Goal: Task Accomplishment & Management: Use online tool/utility

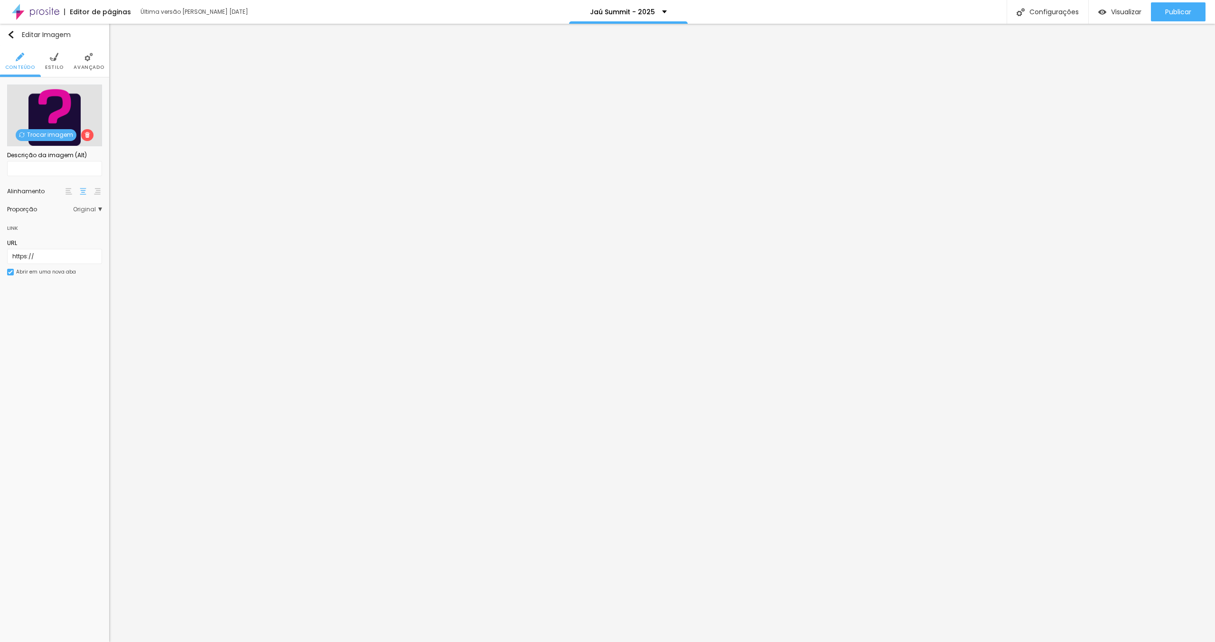
click at [59, 137] on span "Trocar imagem" at bounding box center [46, 135] width 61 height 12
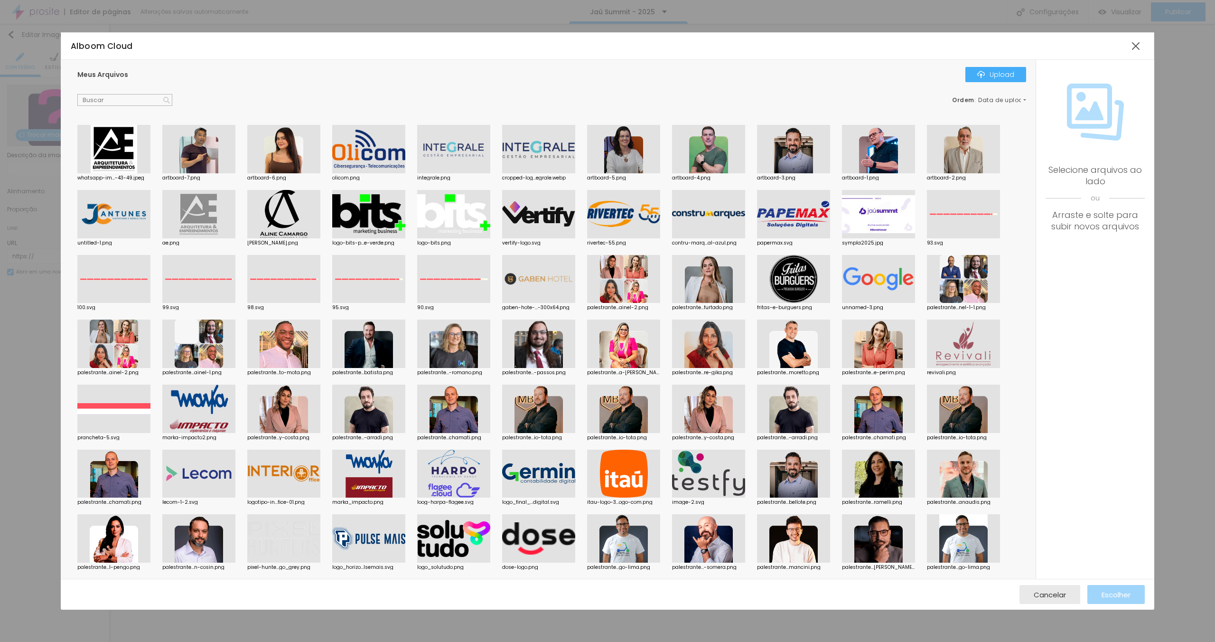
click at [796, 155] on div at bounding box center [793, 149] width 73 height 48
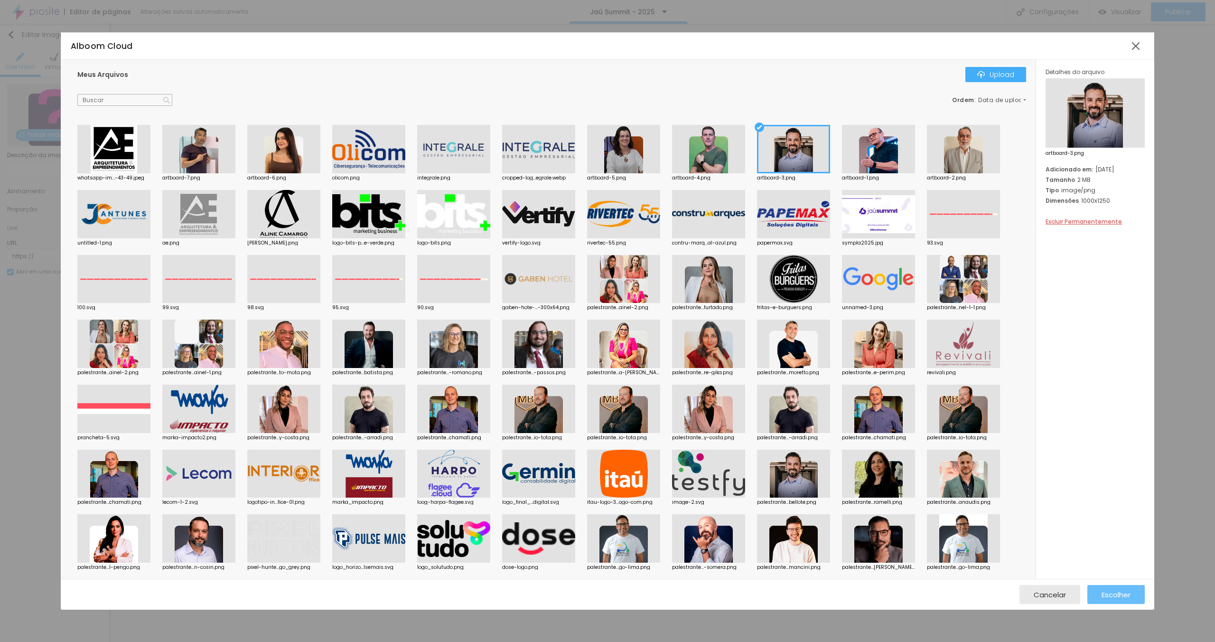
click at [1123, 599] on span "Escolher" at bounding box center [1116, 594] width 29 height 8
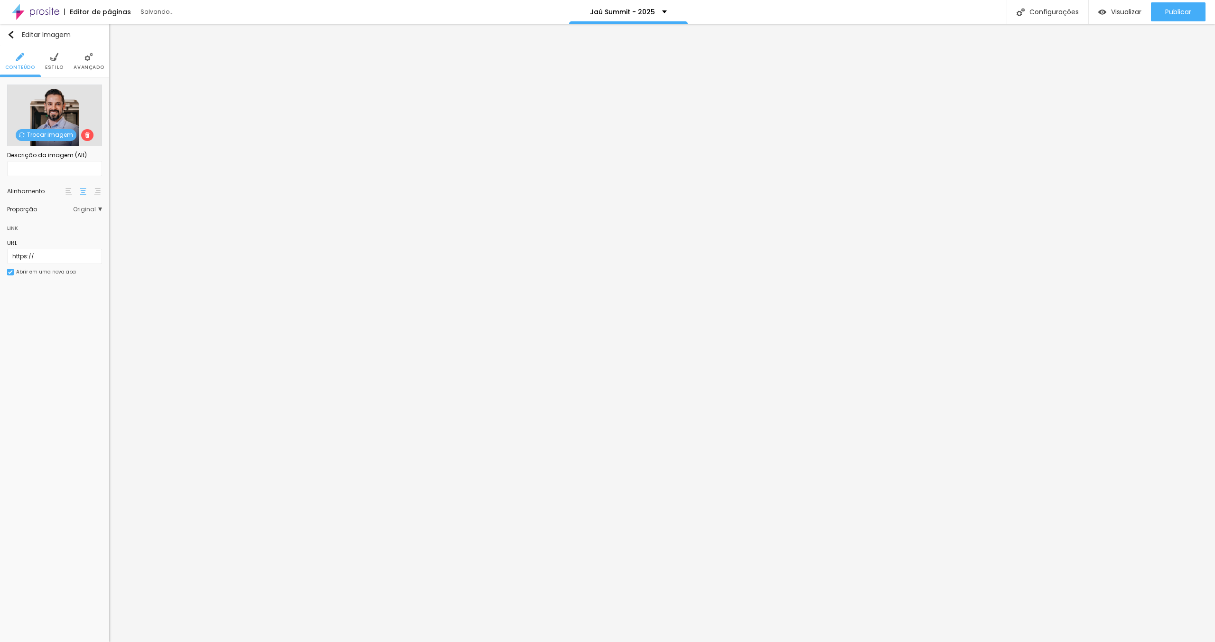
click at [57, 62] on li "Estilo" at bounding box center [54, 61] width 19 height 31
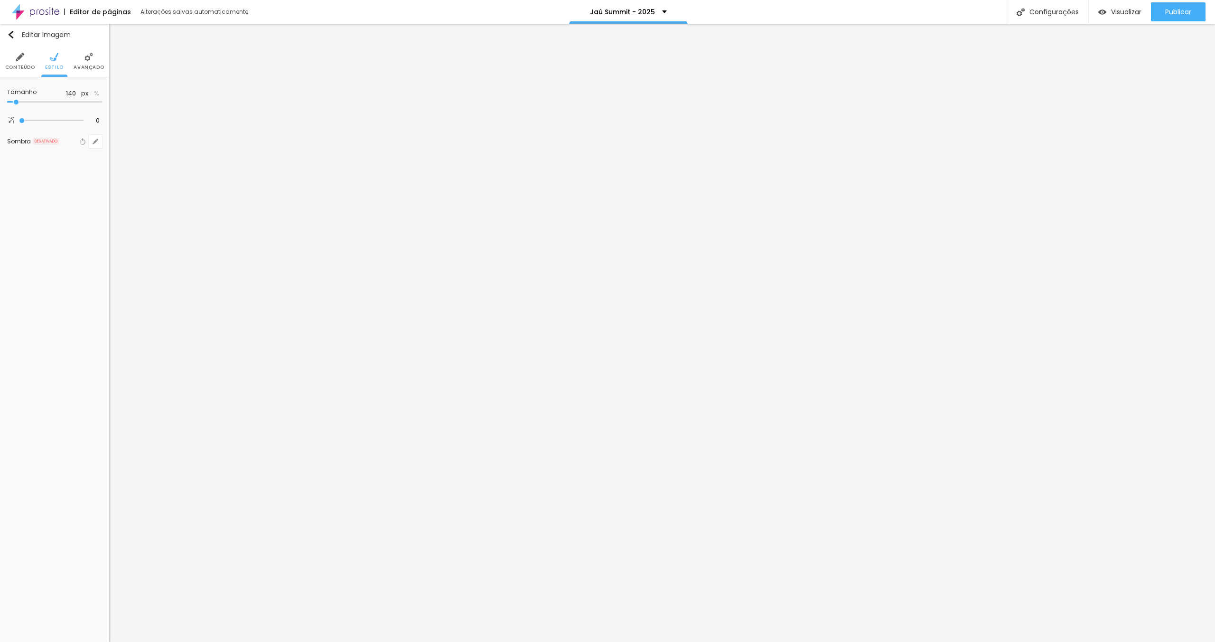
type input "180"
type input "320"
type input "330"
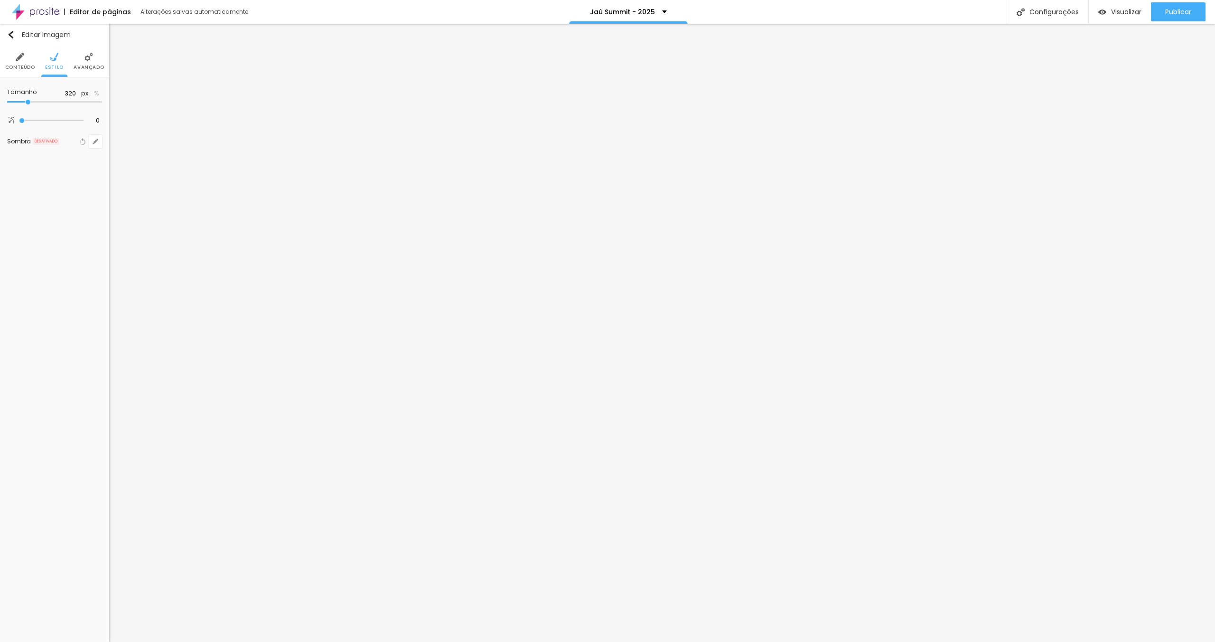
type input "330"
type input "350"
type input "360"
drag, startPoint x: 16, startPoint y: 103, endPoint x: 30, endPoint y: 103, distance: 14.2
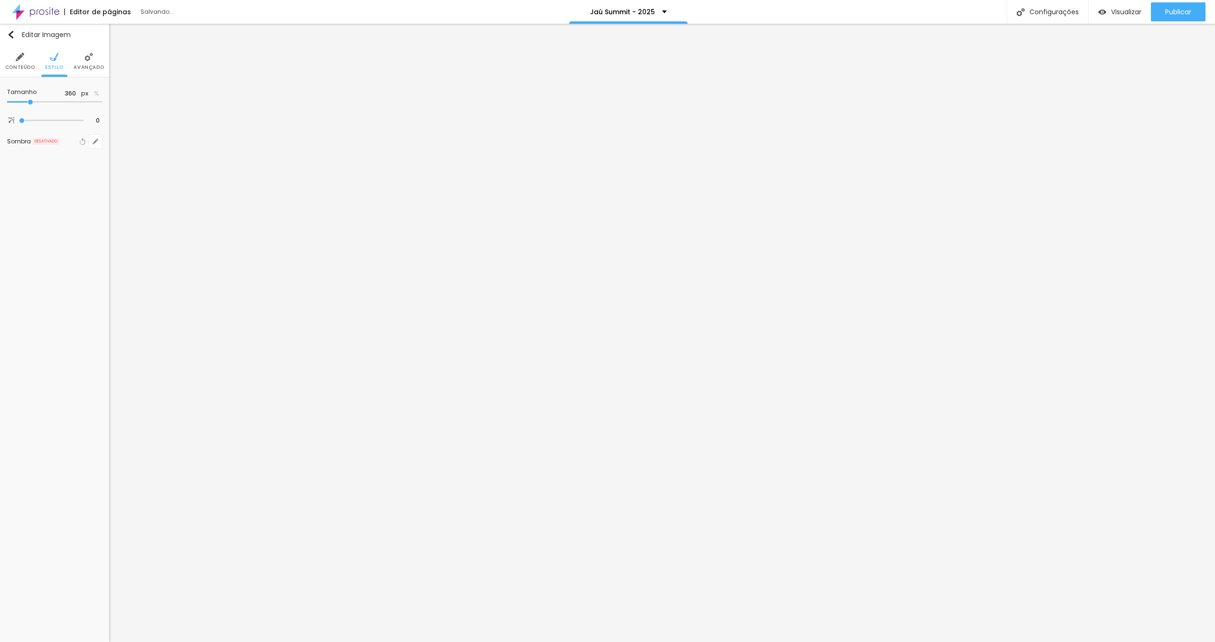
type input "360"
click at [30, 103] on input "range" at bounding box center [54, 102] width 95 height 5
click at [51, 60] on img at bounding box center [54, 57] width 9 height 9
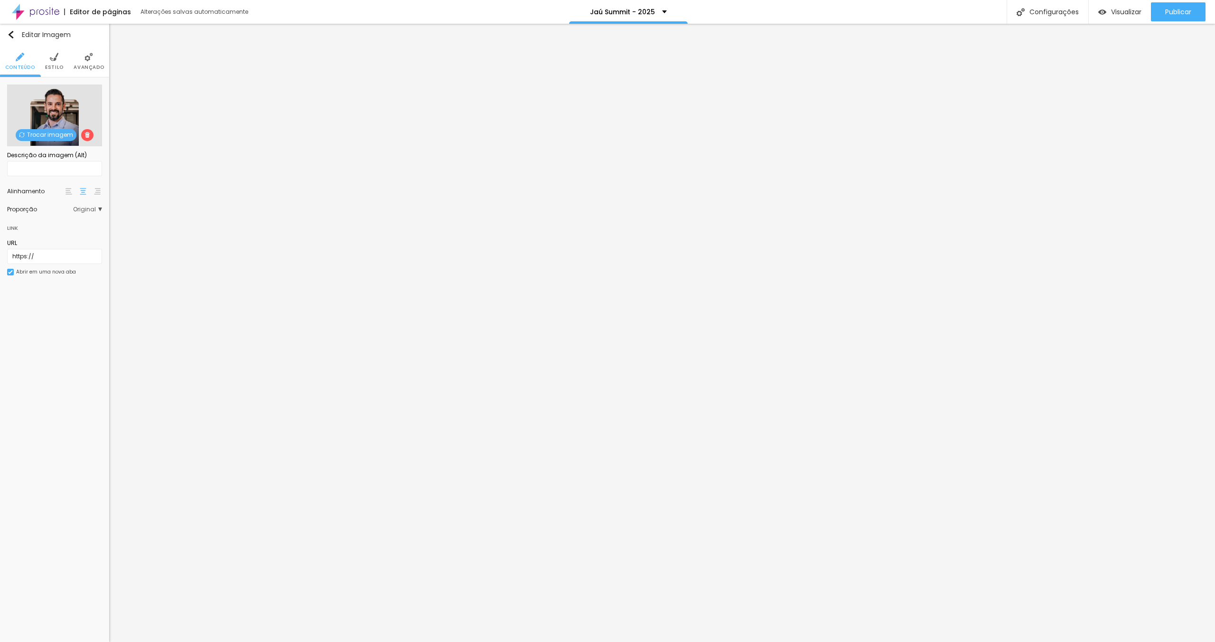
click at [53, 58] on img at bounding box center [54, 57] width 9 height 9
type input "260"
type input "220"
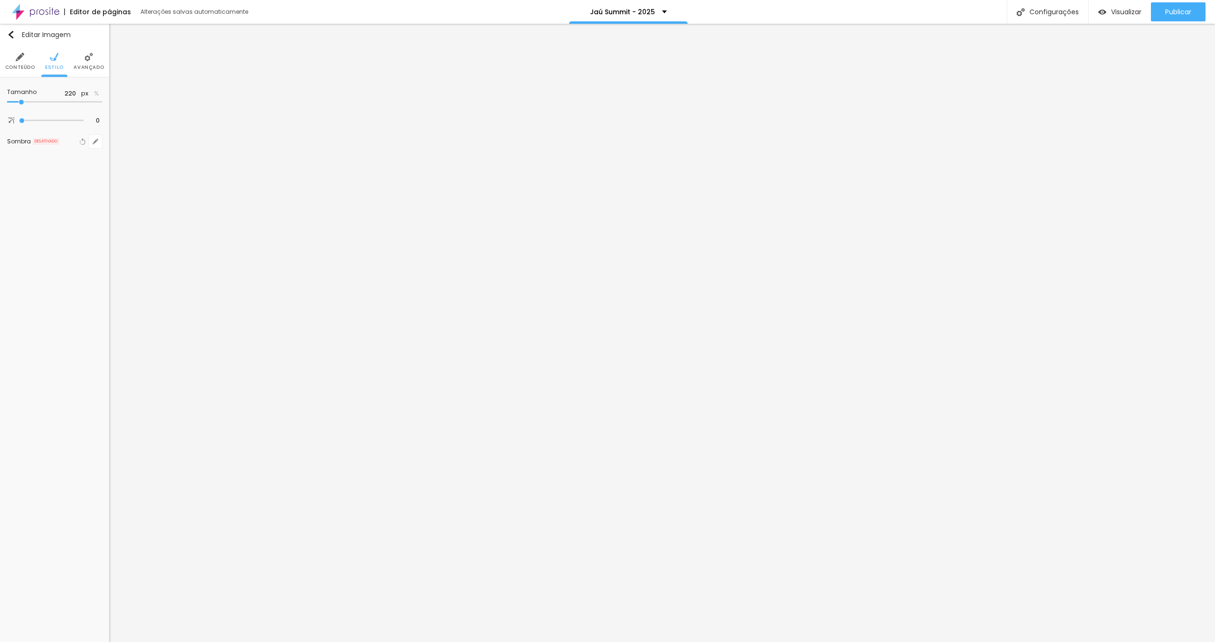
type input "210"
type input "220"
type input "230"
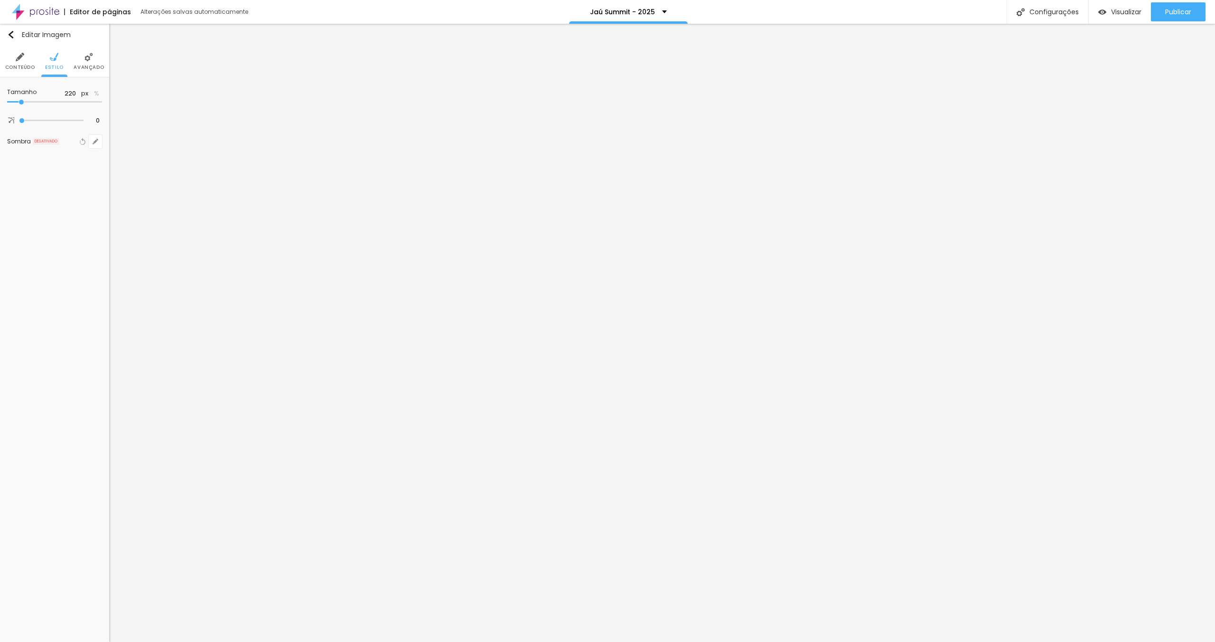
type input "230"
type input "240"
type input "250"
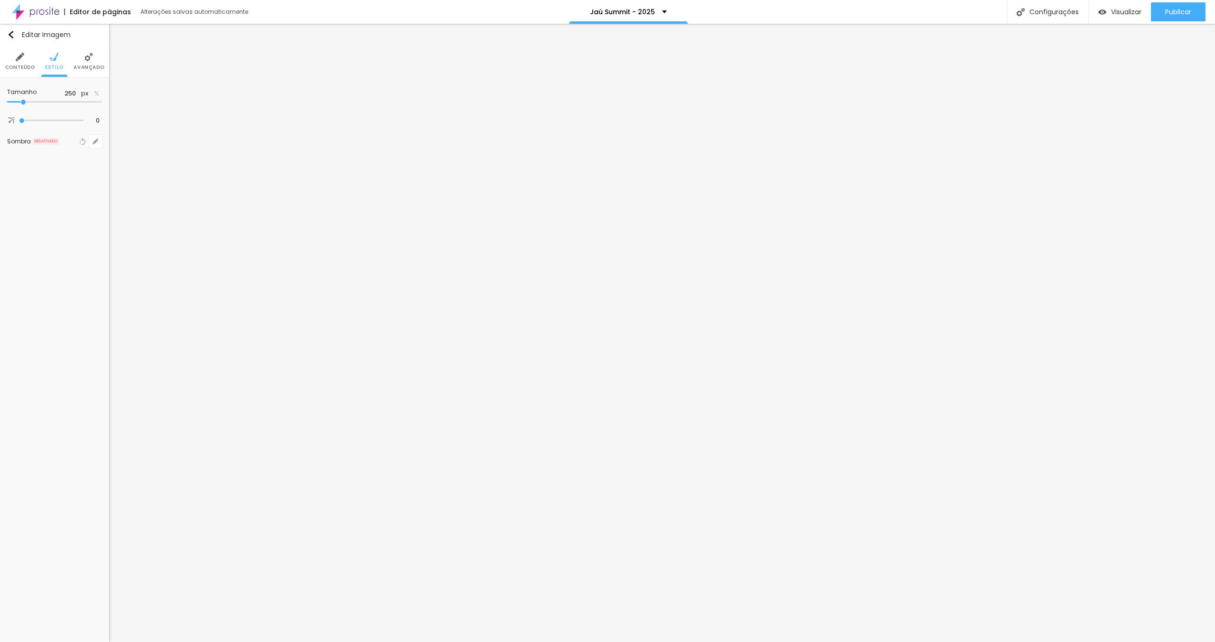
type input "260"
type input "270"
drag, startPoint x: 30, startPoint y: 102, endPoint x: 25, endPoint y: 103, distance: 4.8
type input "270"
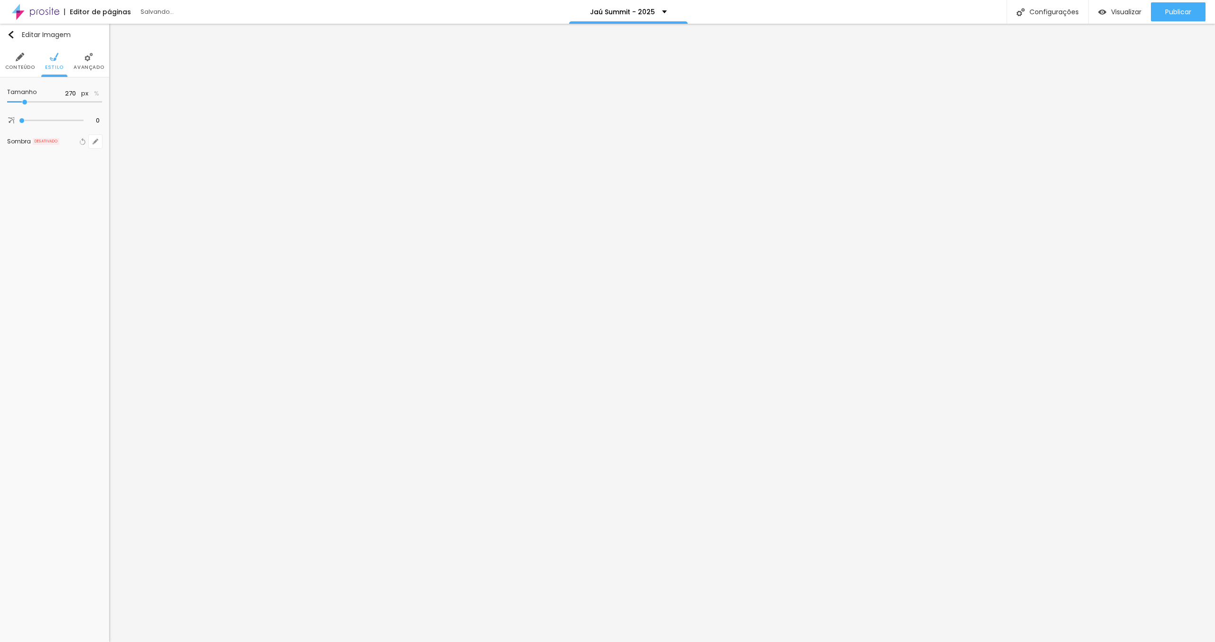
click at [25, 103] on input "range" at bounding box center [54, 102] width 95 height 5
click at [50, 94] on div "Instagram" at bounding box center [58, 92] width 63 height 6
click at [69, 155] on input "[URL][DOMAIN_NAME]" at bounding box center [54, 153] width 84 height 15
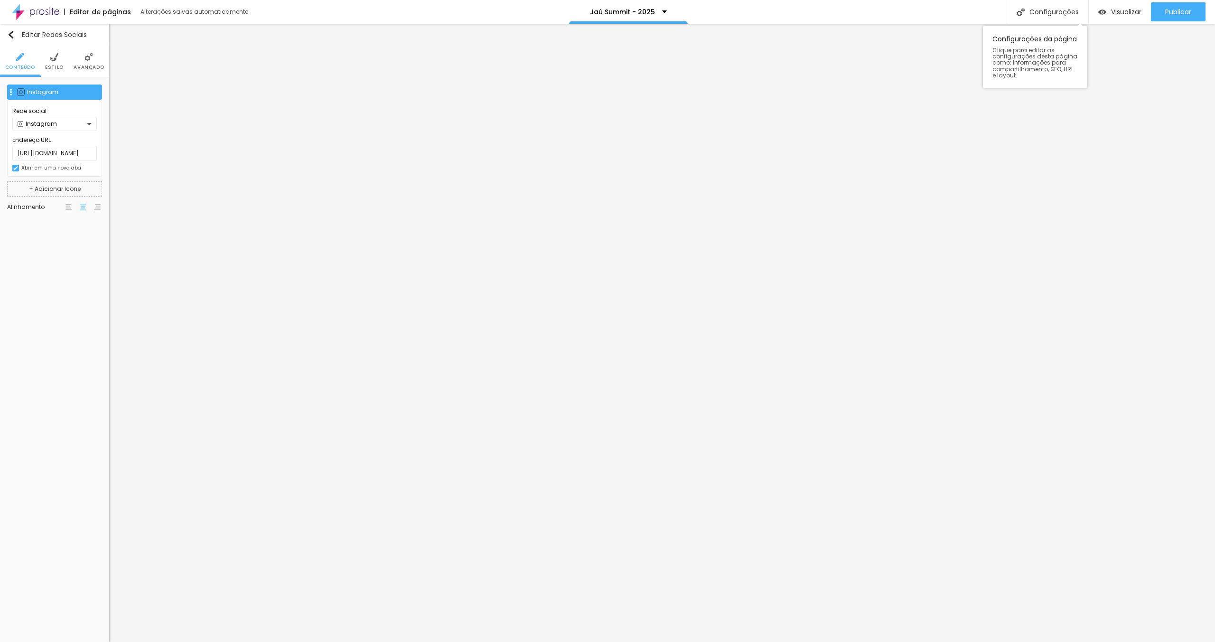
scroll to position [0, 0]
click at [60, 149] on input "[URL][DOMAIN_NAME]" at bounding box center [54, 153] width 84 height 15
paste input "[DOMAIN_NAME][URL][PERSON_NAME]"
type input "[URL][DOMAIN_NAME][PERSON_NAME]"
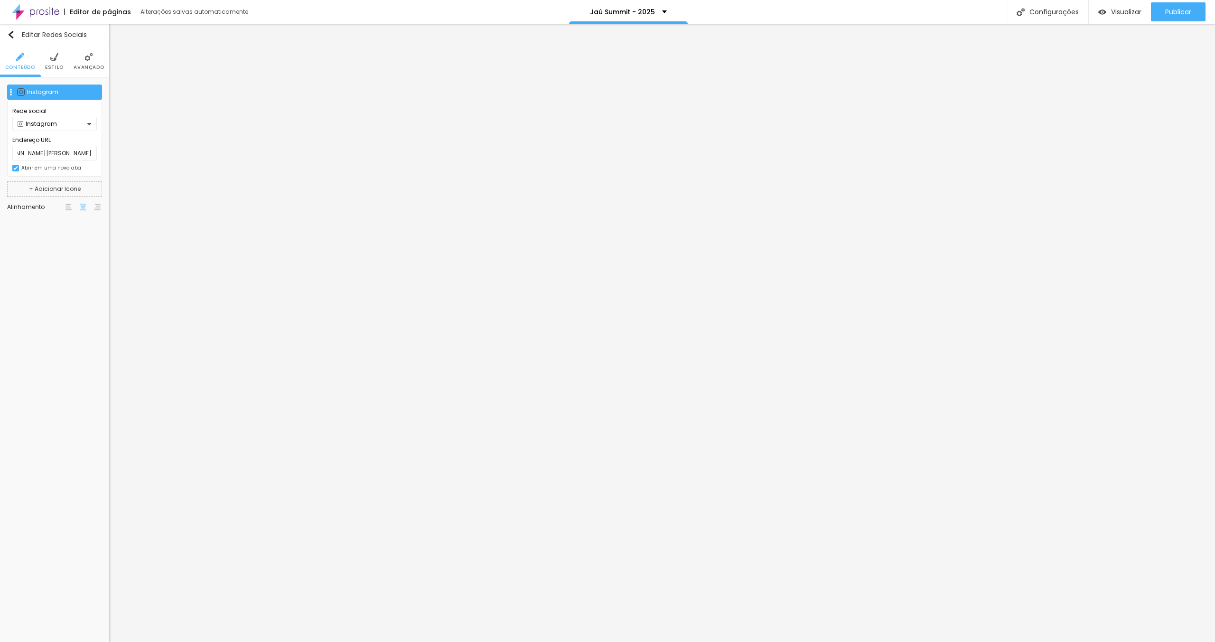
scroll to position [0, 0]
click at [50, 121] on div "Instagram" at bounding box center [52, 124] width 69 height 6
click at [48, 184] on div "Linkedin" at bounding box center [55, 187] width 74 height 6
click at [66, 156] on input "[URL][DOMAIN_NAME][PERSON_NAME]" at bounding box center [54, 153] width 84 height 15
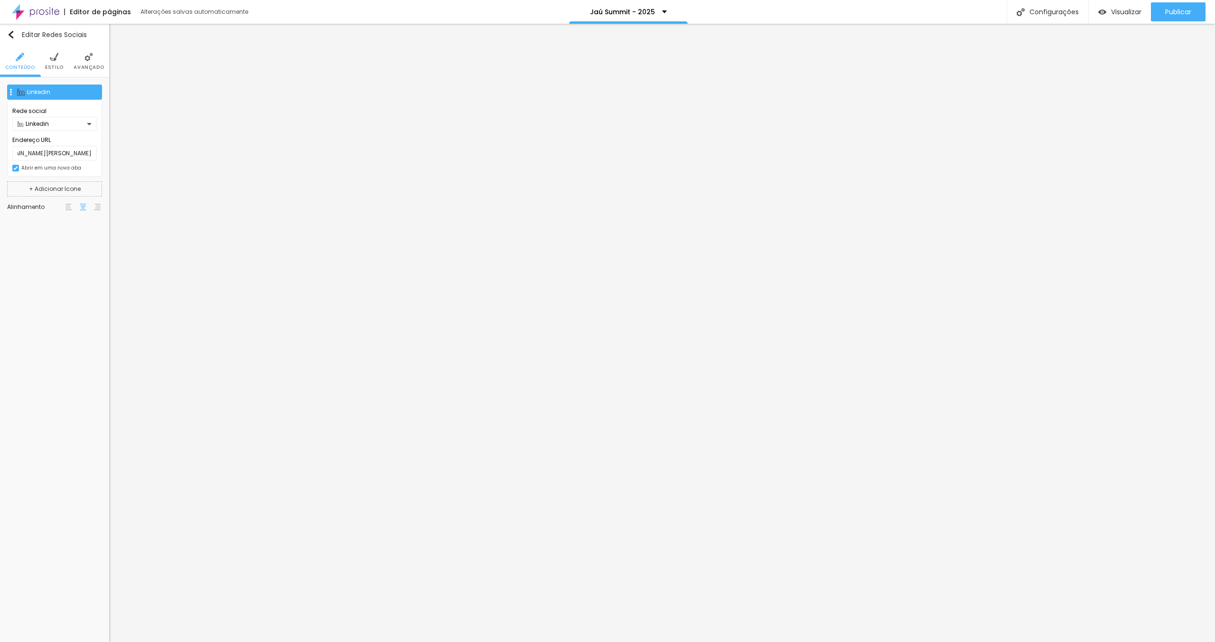
scroll to position [0, 0]
drag, startPoint x: 82, startPoint y: 258, endPoint x: 92, endPoint y: 259, distance: 10.0
click at [83, 258] on div "Editar Redes Sociais Conteúdo Estilo Avançado Linkedin Rede social Linkedin End…" at bounding box center [54, 333] width 109 height 618
click at [44, 93] on div "Linkedin" at bounding box center [58, 92] width 63 height 6
drag, startPoint x: 60, startPoint y: 157, endPoint x: 56, endPoint y: 154, distance: 5.4
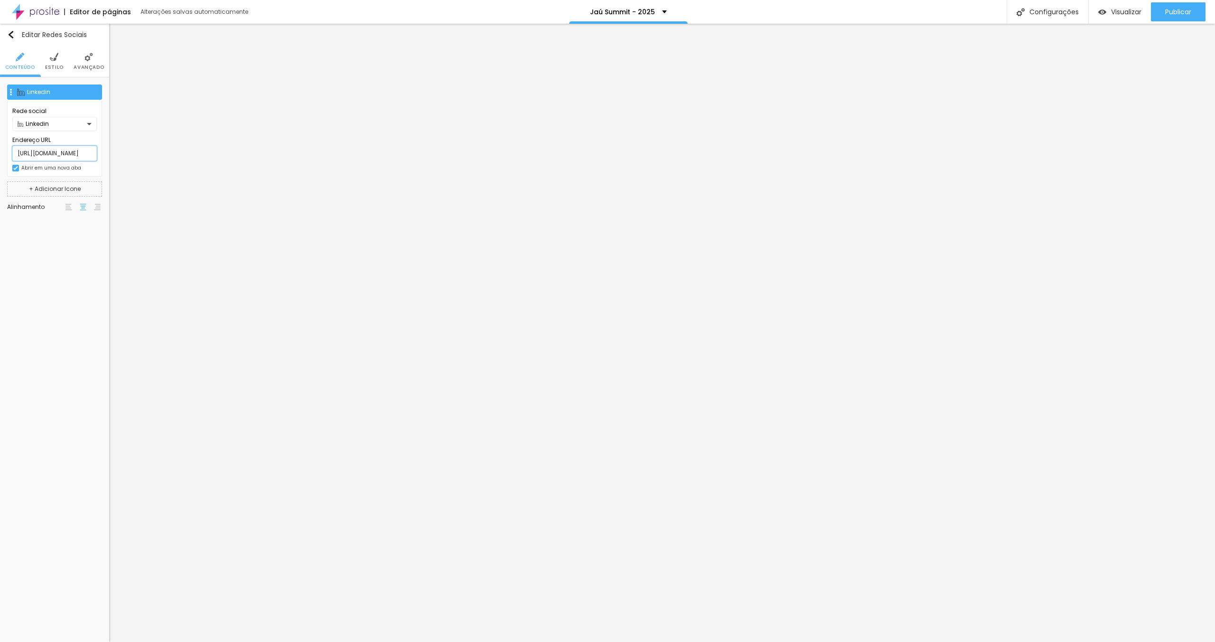
click at [60, 157] on input "[URL][DOMAIN_NAME]" at bounding box center [54, 153] width 84 height 15
click at [46, 92] on div "Instagram" at bounding box center [58, 92] width 63 height 6
click at [55, 147] on input "[URL][DOMAIN_NAME][DOMAIN_NAME][PERSON_NAME]" at bounding box center [54, 153] width 84 height 15
click at [57, 153] on input "[URL][DOMAIN_NAME][DOMAIN_NAME][PERSON_NAME]" at bounding box center [54, 153] width 84 height 15
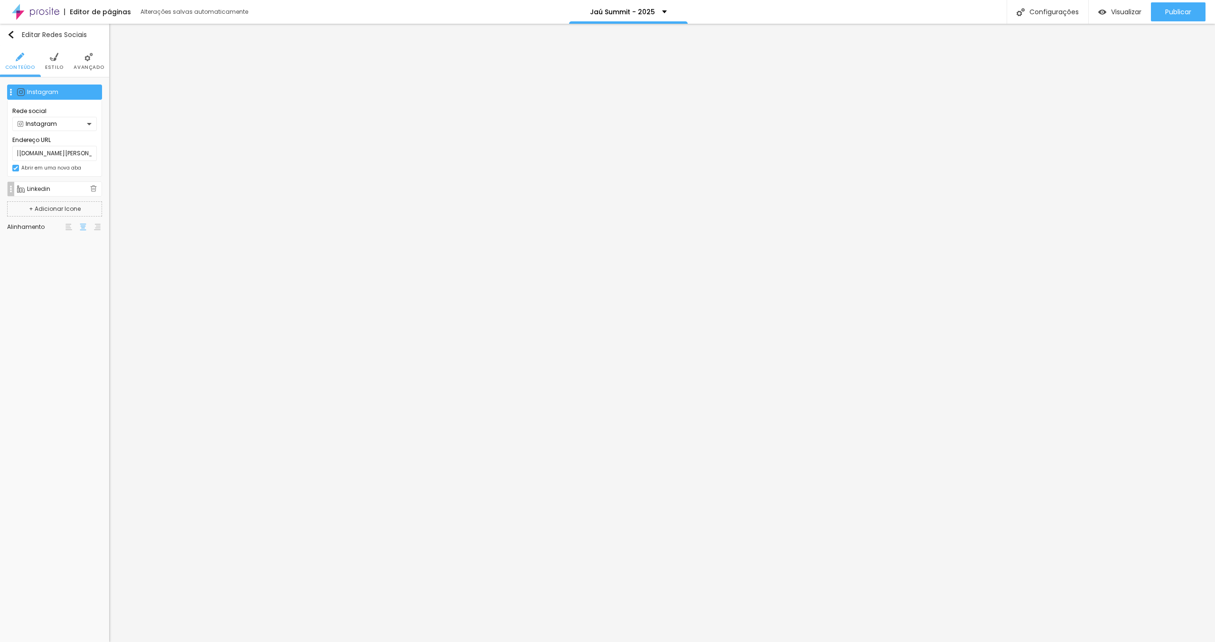
scroll to position [0, 0]
click at [60, 91] on div "Instagram" at bounding box center [58, 92] width 63 height 6
click at [59, 150] on input "[URL][DOMAIN_NAME][DOMAIN_NAME][PERSON_NAME]" at bounding box center [54, 153] width 84 height 15
click at [64, 197] on div "Instagram Rede social Instagram Endereço URL [URL][DOMAIN_NAME][DOMAIN_NAME][PE…" at bounding box center [54, 142] width 95 height 117
click at [58, 193] on div "Linkedin" at bounding box center [54, 188] width 95 height 15
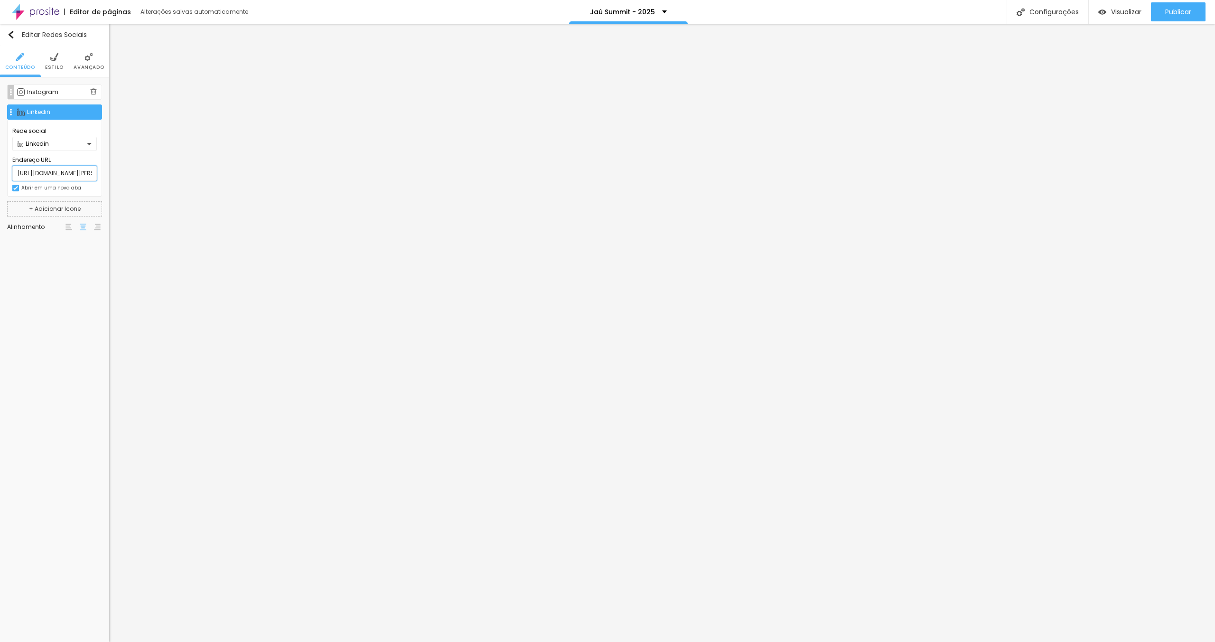
click at [54, 169] on input "[URL][DOMAIN_NAME][PERSON_NAME]" at bounding box center [54, 173] width 84 height 15
paste input "wagnerpalma"
type input "[URL][DOMAIN_NAME]"
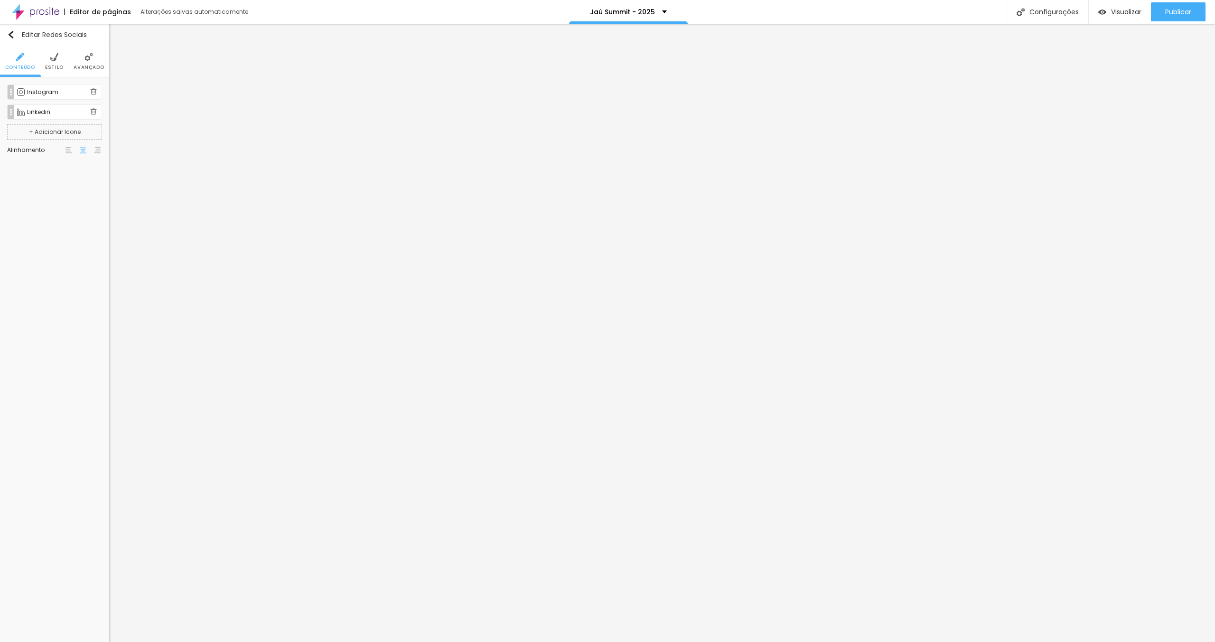
click at [94, 92] on img at bounding box center [93, 91] width 7 height 7
type input "[URL][DOMAIN_NAME]"
click at [57, 91] on div "Instagram" at bounding box center [58, 92] width 63 height 6
click at [64, 150] on input "[URL][DOMAIN_NAME]" at bounding box center [54, 153] width 84 height 15
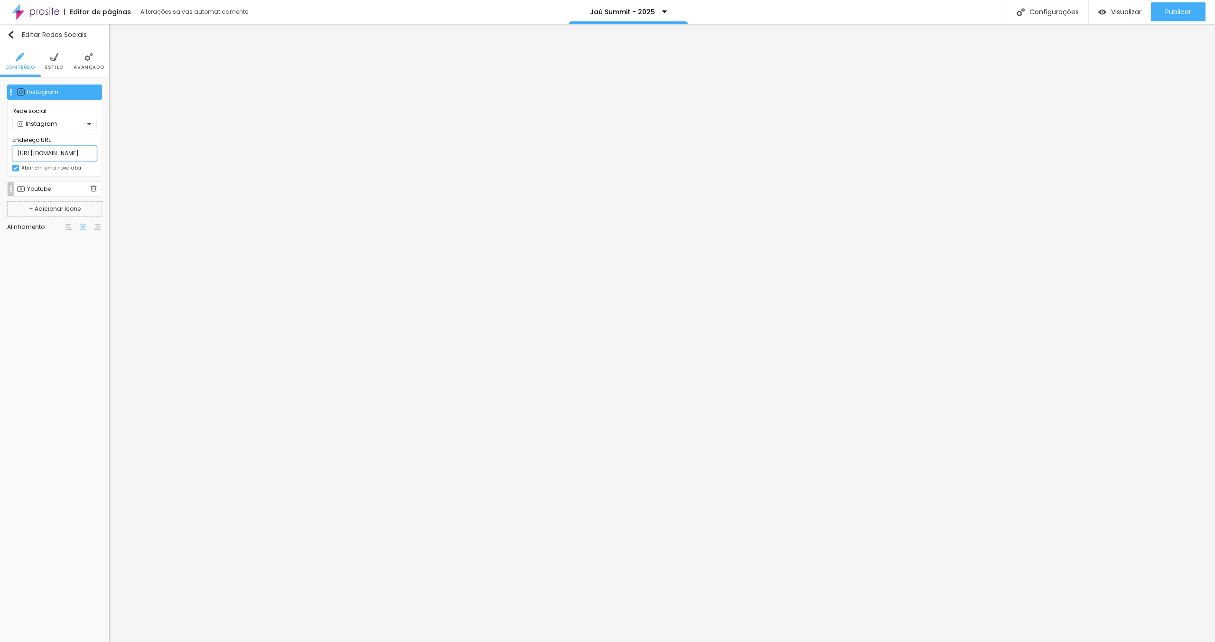
drag, startPoint x: 58, startPoint y: 153, endPoint x: 109, endPoint y: 154, distance: 50.8
click at [109, 154] on div "Instagram Rede social Instagram Endereço URL [URL][DOMAIN_NAME] Abrir em uma no…" at bounding box center [54, 160] width 109 height 167
click at [69, 153] on input "[URL][DOMAIN_NAME]" at bounding box center [54, 153] width 84 height 15
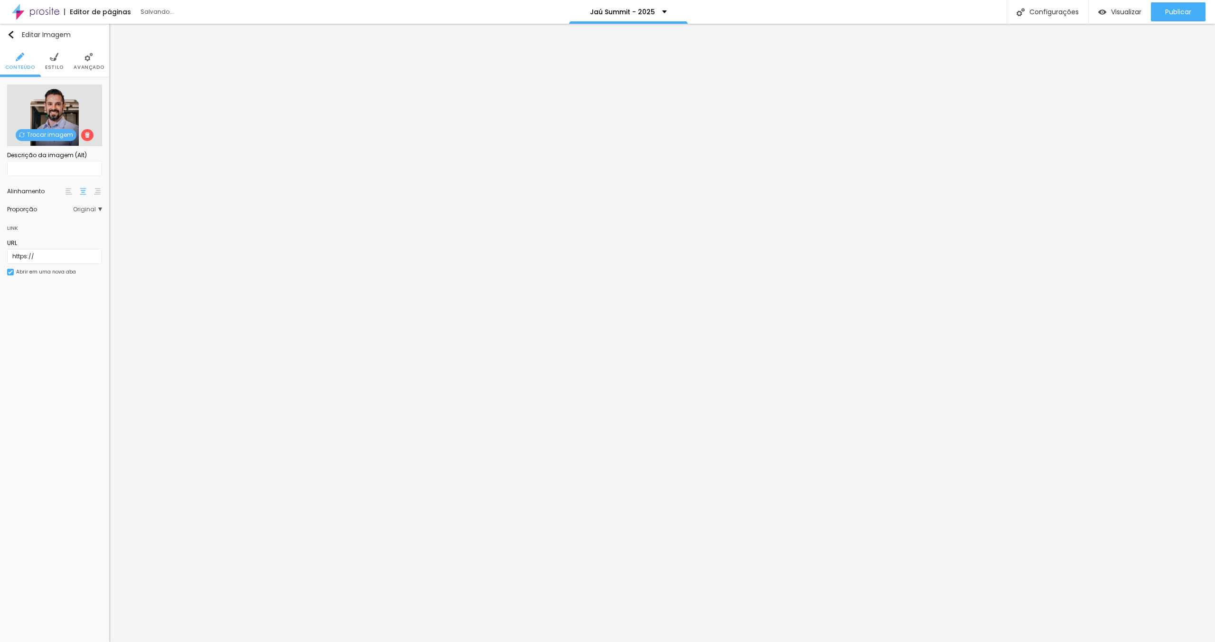
click at [34, 131] on span "Trocar imagem" at bounding box center [46, 135] width 61 height 12
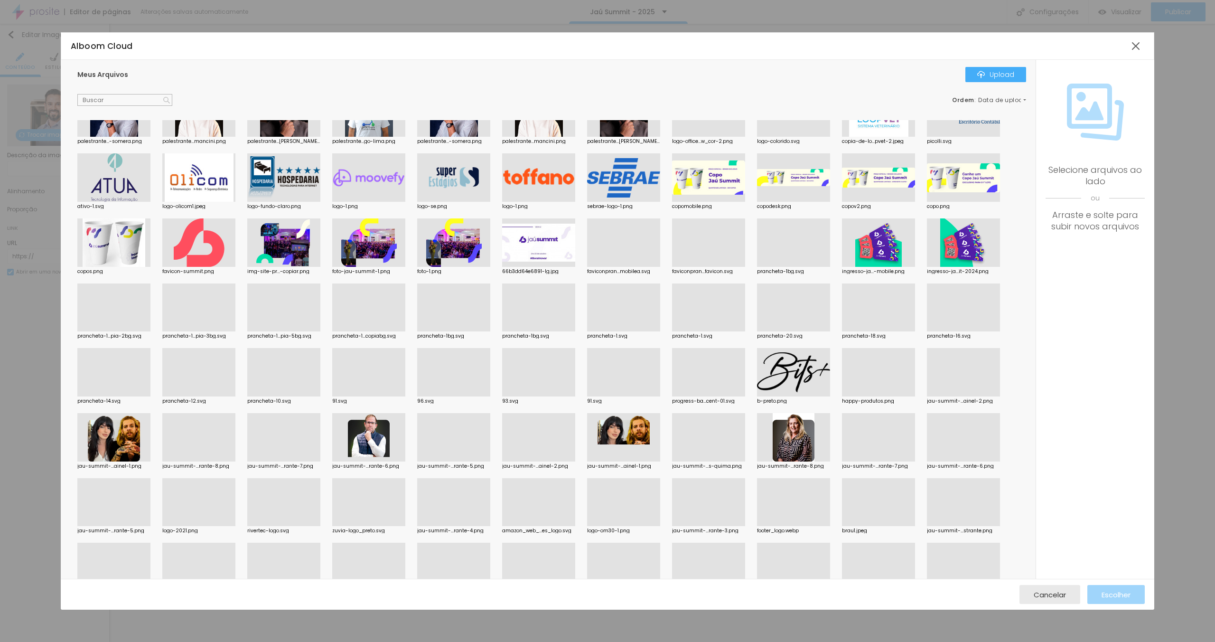
scroll to position [747, 0]
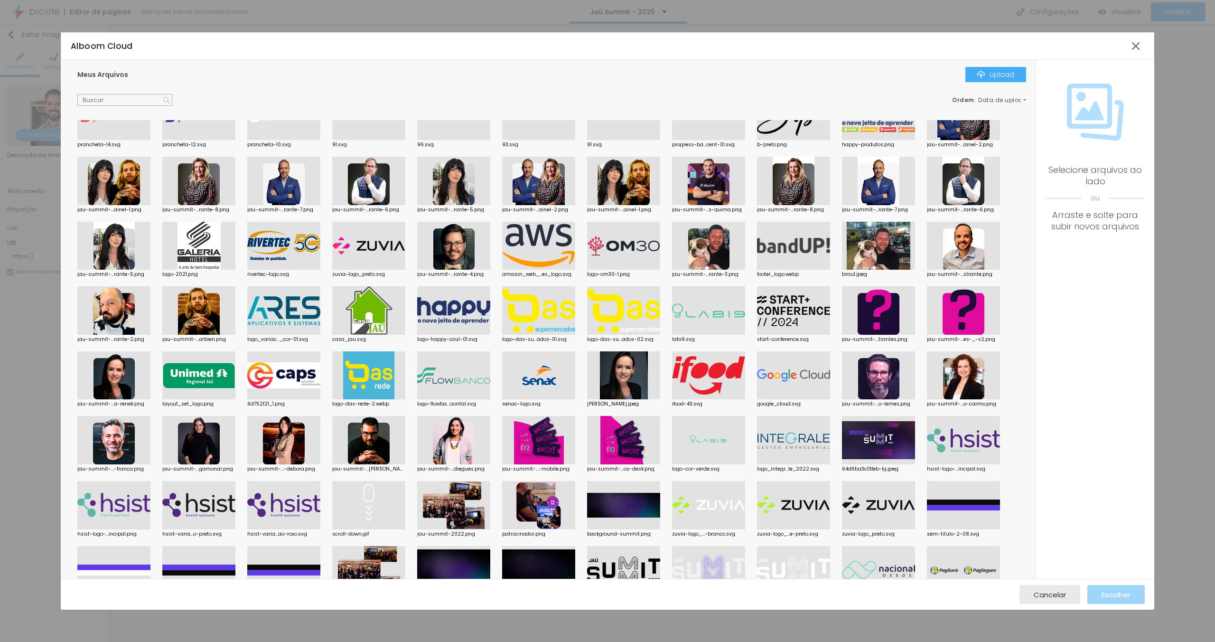
click at [867, 308] on div at bounding box center [878, 310] width 73 height 48
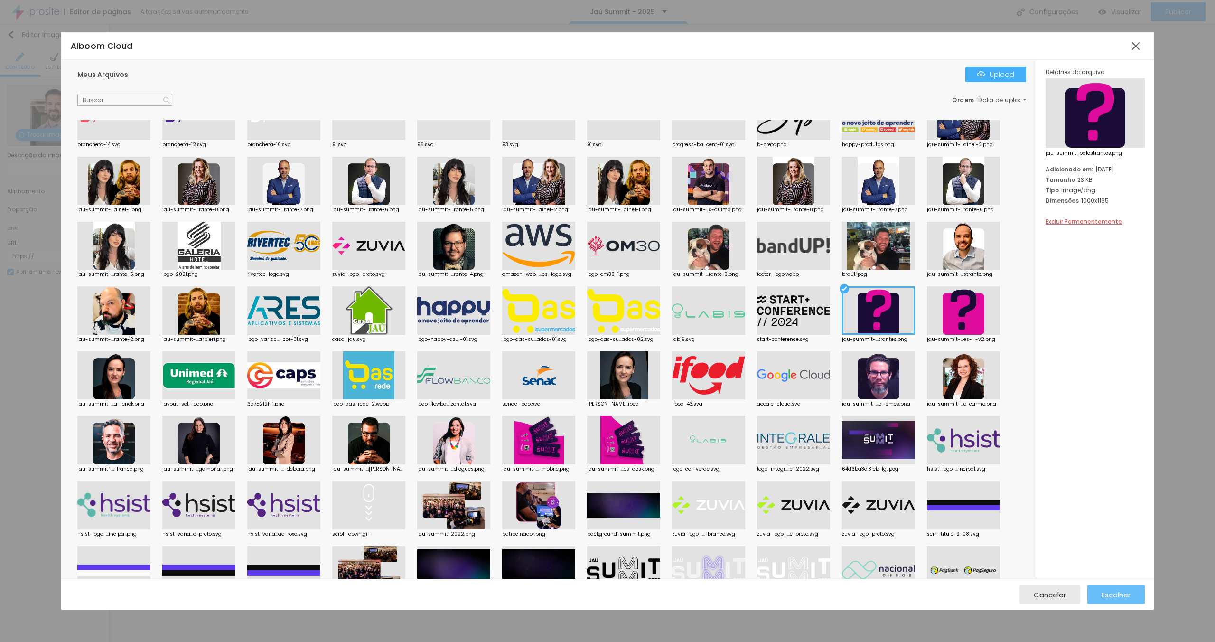
click at [1131, 597] on button "Escolher" at bounding box center [1115, 594] width 57 height 19
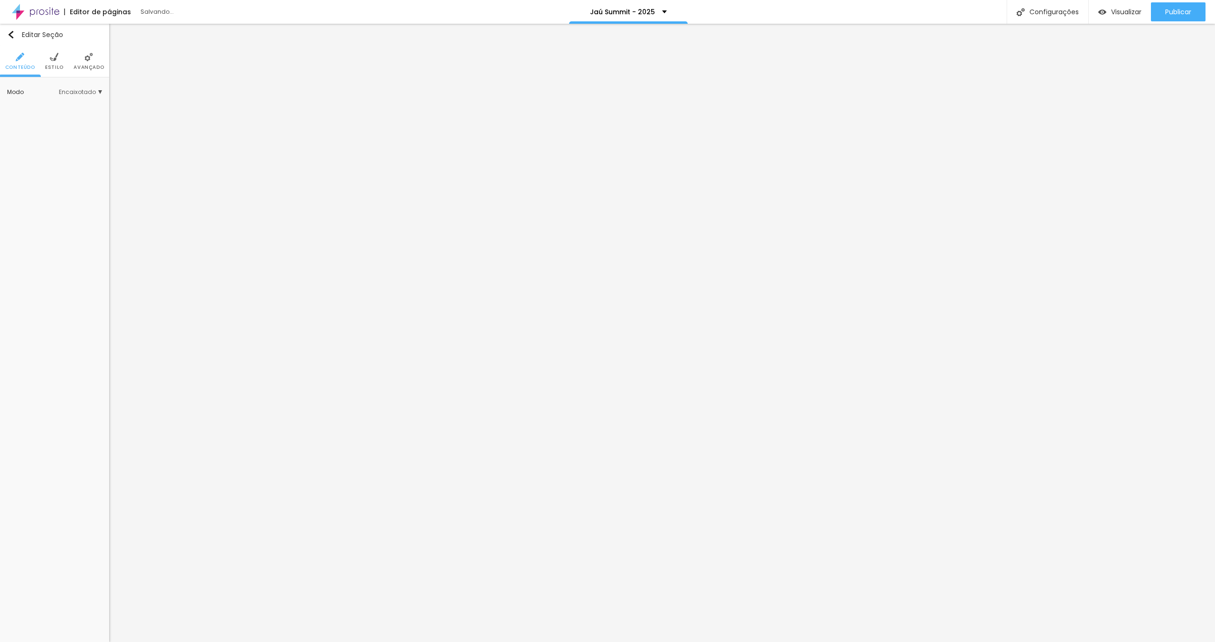
click at [80, 61] on li "Avançado" at bounding box center [89, 61] width 30 height 31
click at [84, 65] on span "Avançado" at bounding box center [79, 67] width 30 height 5
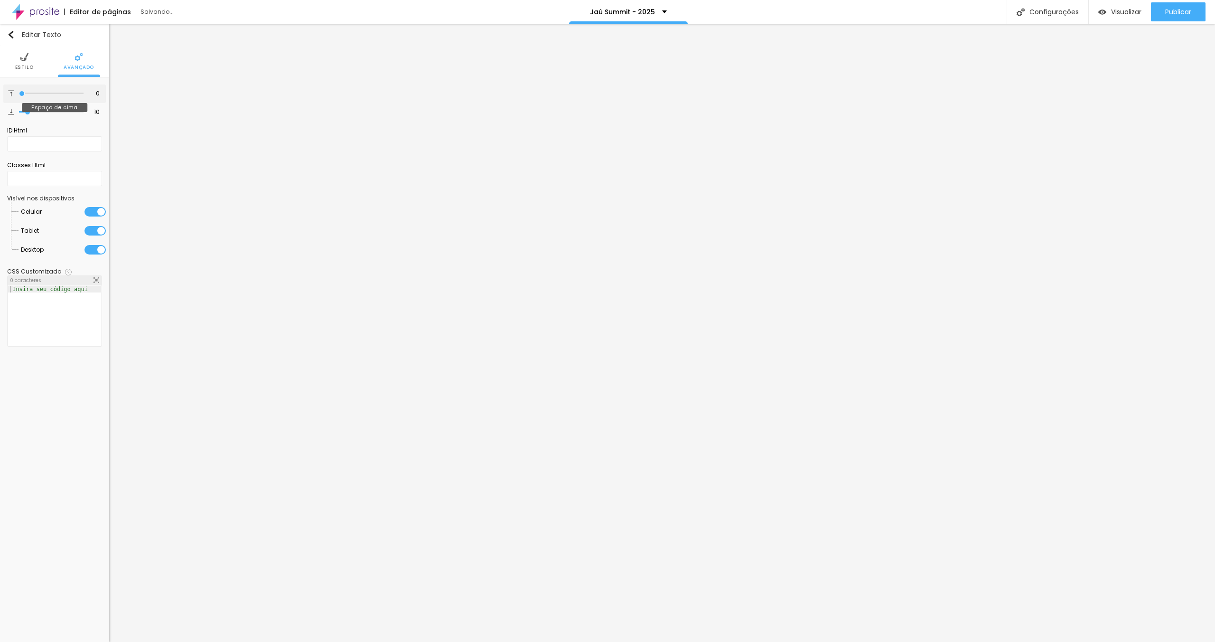
type input "32"
type input "43"
type input "48"
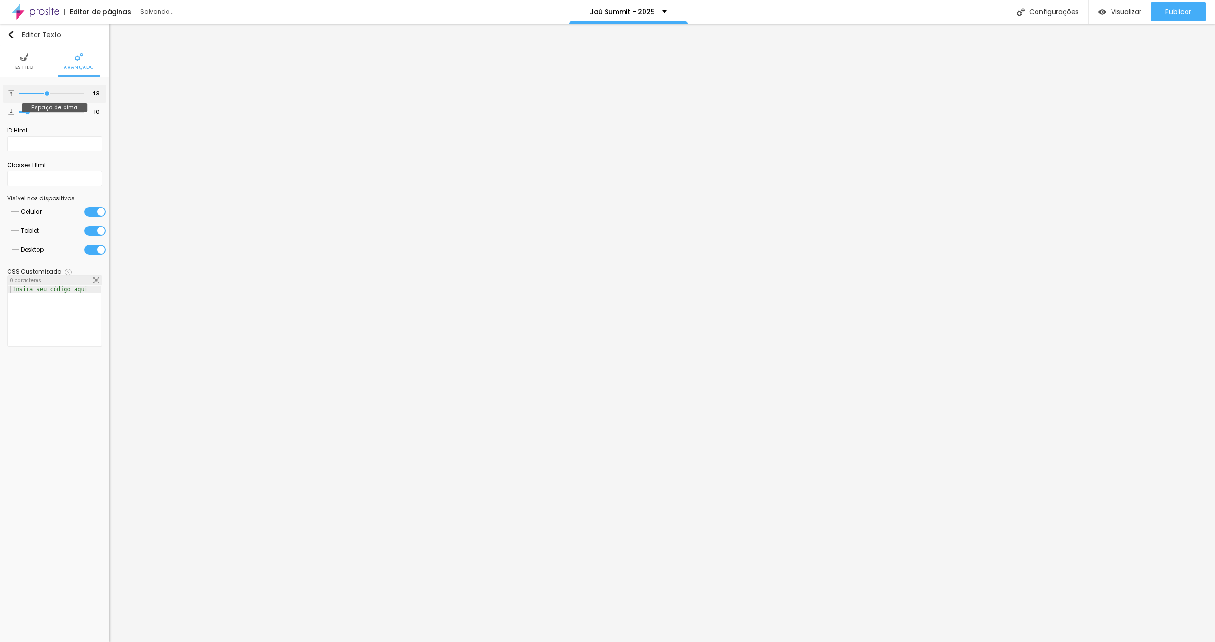
type input "48"
type input "51"
type input "54"
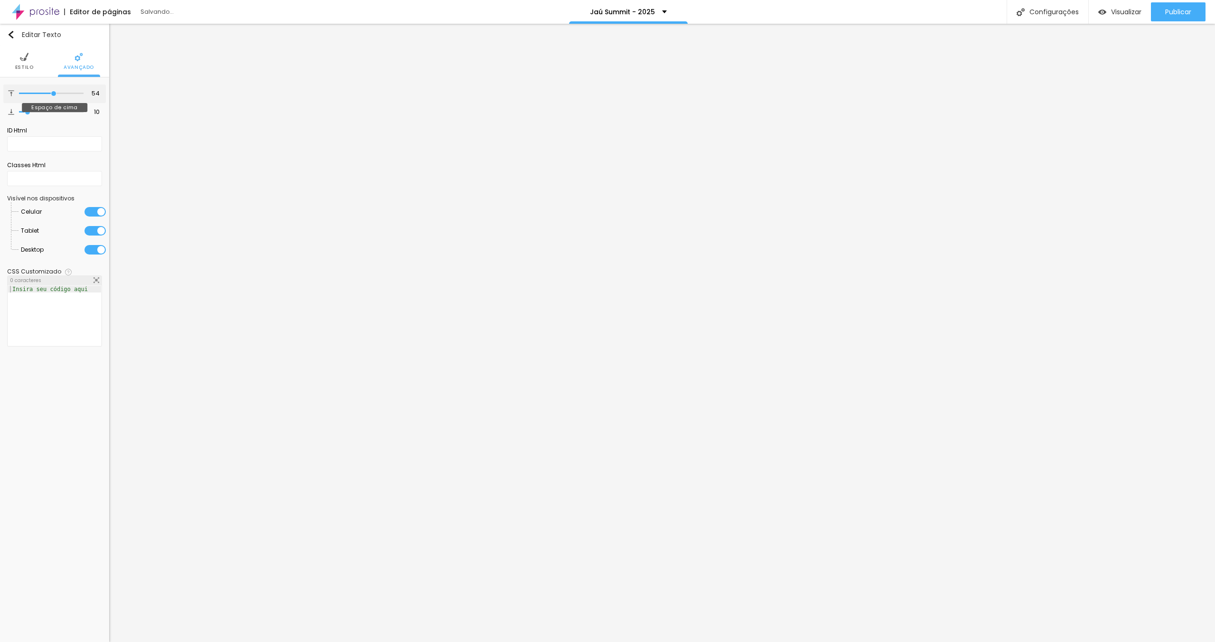
drag, startPoint x: 22, startPoint y: 93, endPoint x: 53, endPoint y: 95, distance: 30.9
type input "54"
click at [53, 95] on input "range" at bounding box center [51, 93] width 65 height 5
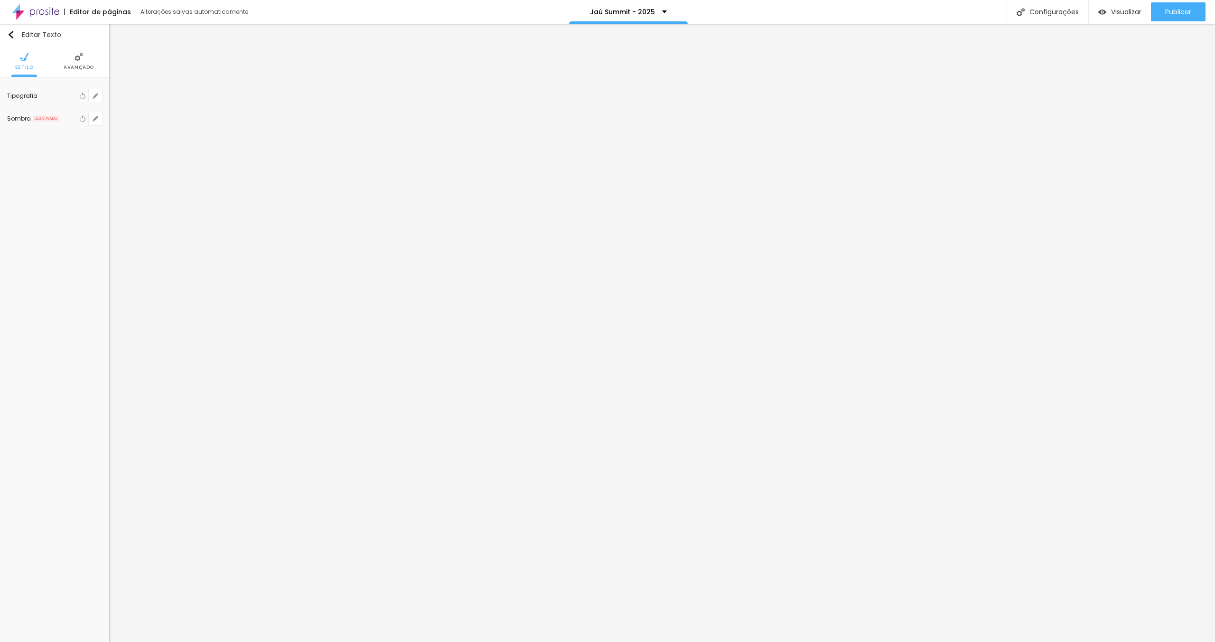
click at [75, 58] on img at bounding box center [79, 57] width 9 height 9
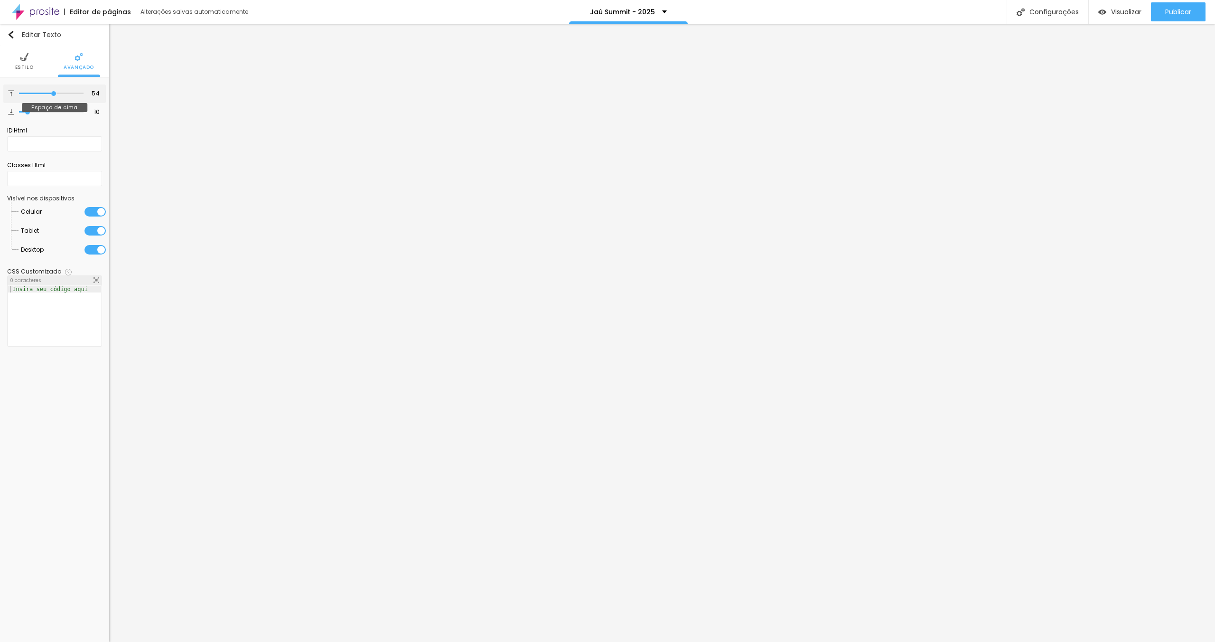
type input "33"
type input "17"
type input "14"
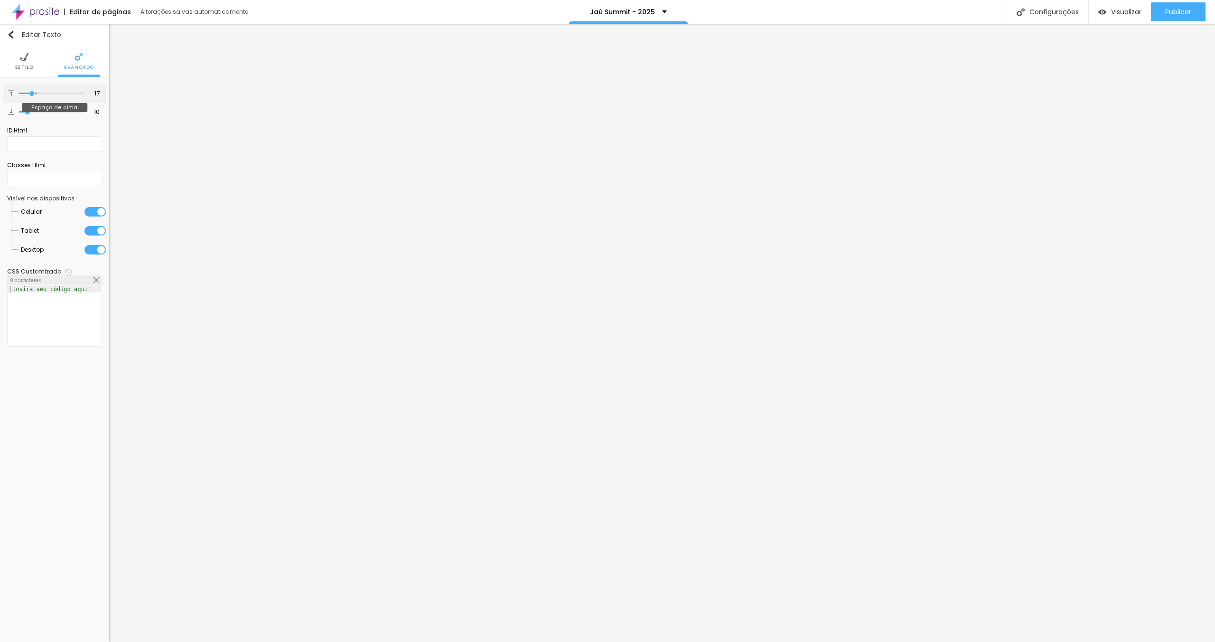
type input "14"
type input "8"
type input "9"
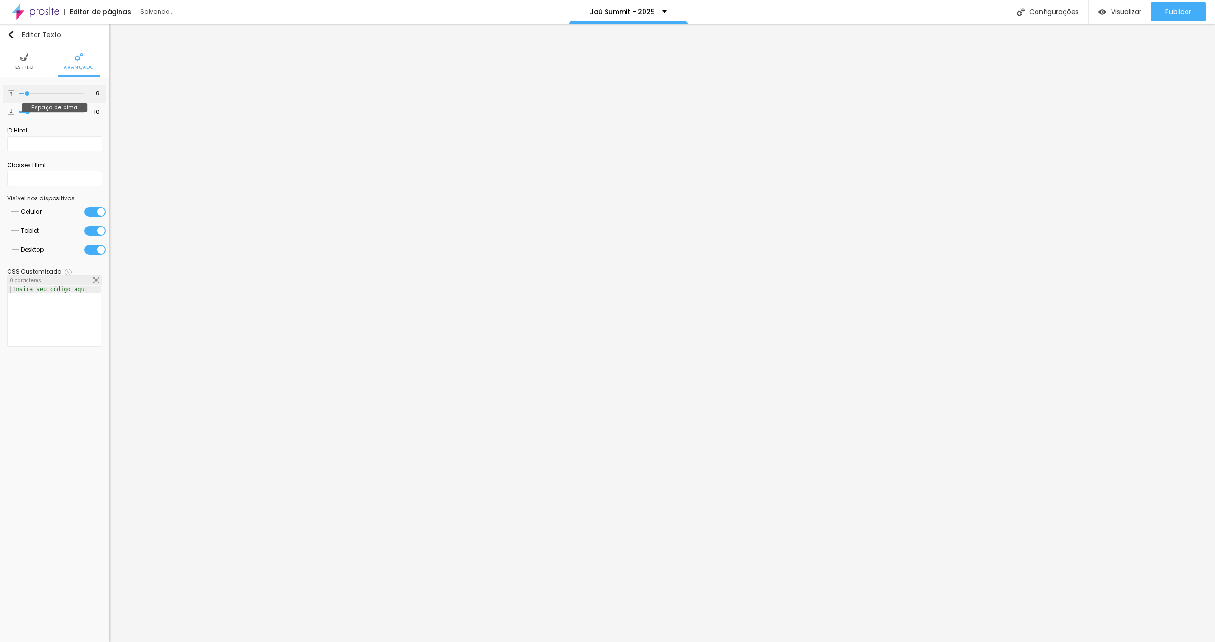
type input "10"
drag, startPoint x: 53, startPoint y: 94, endPoint x: 28, endPoint y: 95, distance: 24.7
type input "10"
click at [28, 95] on input "range" at bounding box center [51, 93] width 65 height 5
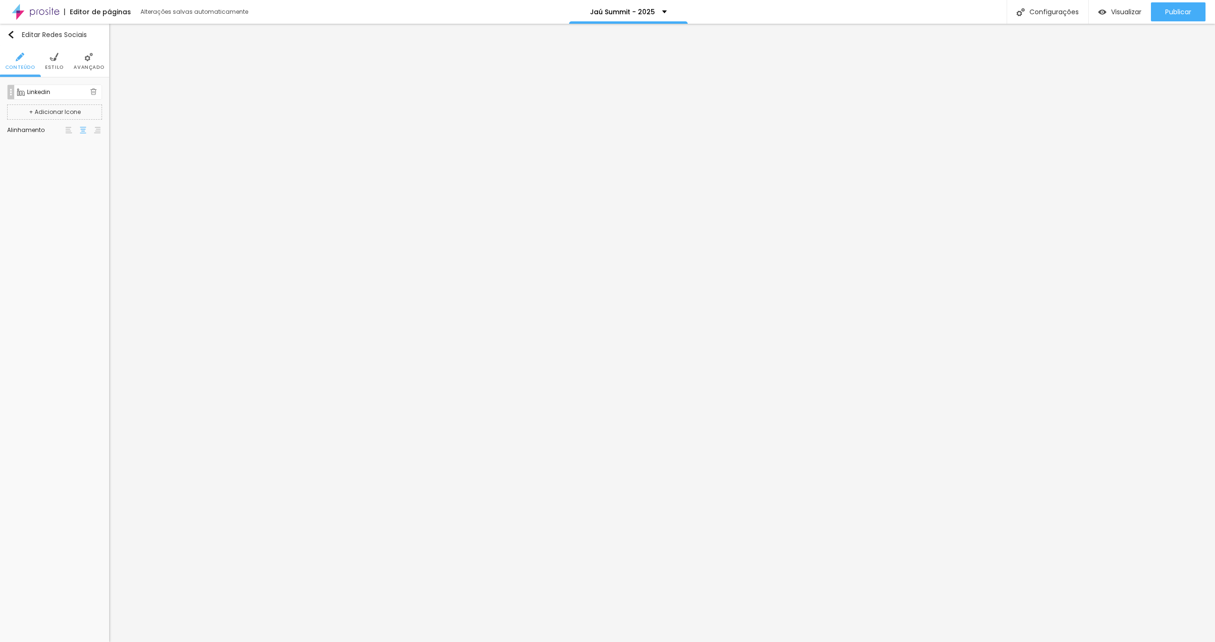
click at [54, 110] on button "+ Adicionar Icone" at bounding box center [54, 111] width 95 height 15
click at [53, 110] on div "Facebook" at bounding box center [58, 112] width 63 height 6
click at [58, 138] on div "Facebook" at bounding box center [54, 144] width 84 height 14
click at [55, 173] on div "Instagram" at bounding box center [55, 172] width 74 height 6
click at [66, 173] on input "https://" at bounding box center [54, 173] width 84 height 15
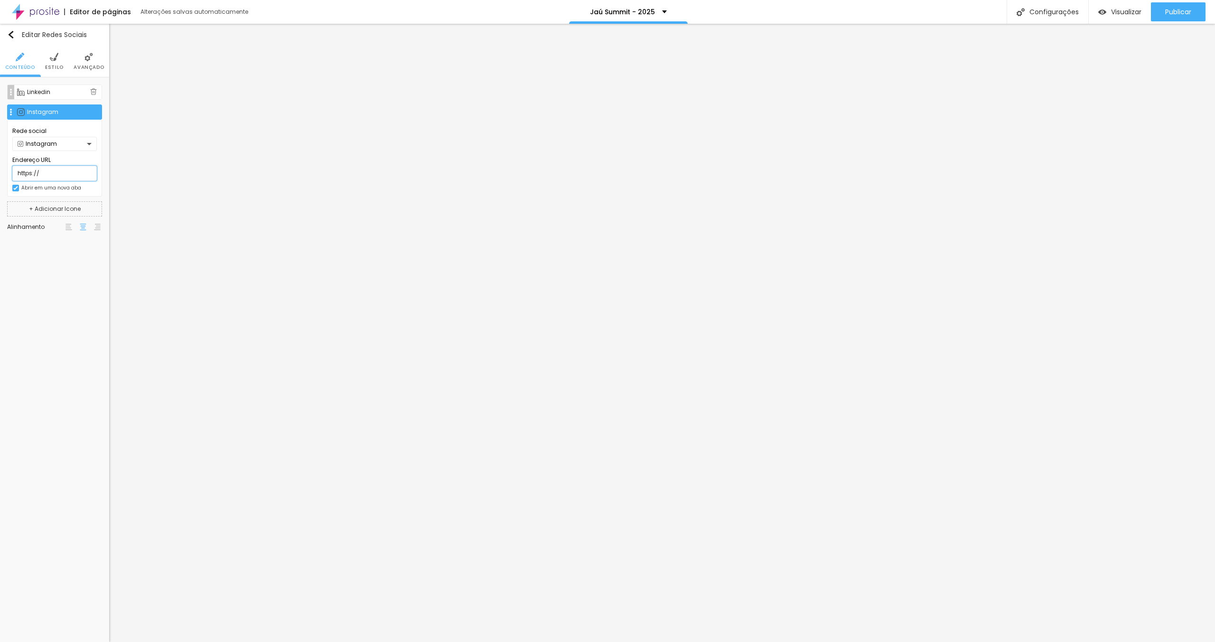
paste input "[DOMAIN_NAME][URL]"
type input "[URL][DOMAIN_NAME]"
click at [92, 93] on img at bounding box center [93, 91] width 7 height 7
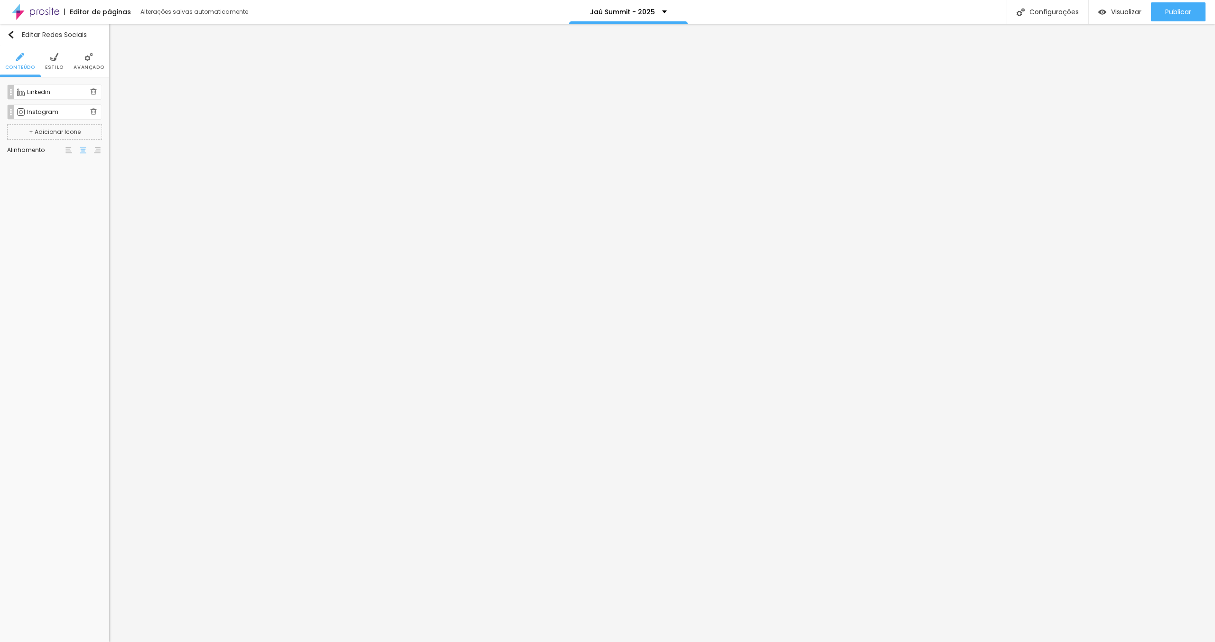
type input "[URL][DOMAIN_NAME]"
